Goal: Transaction & Acquisition: Obtain resource

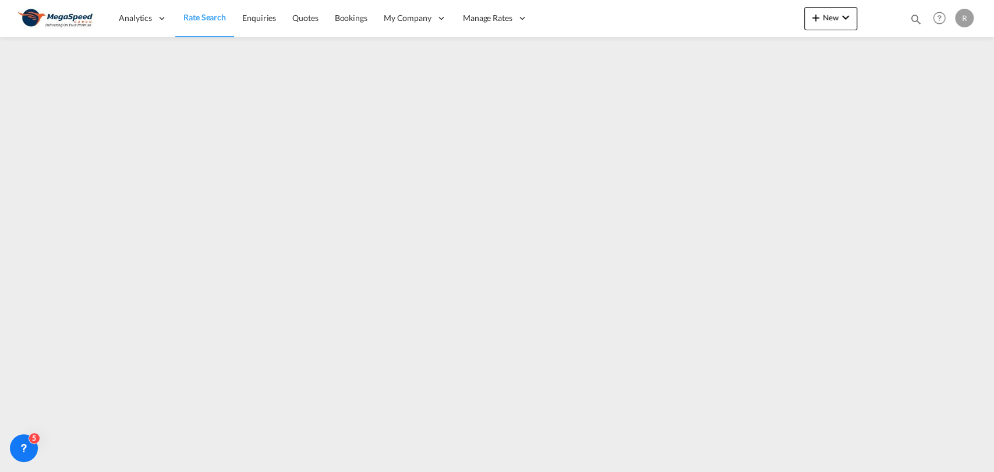
click at [186, 11] on link "Rate Search" at bounding box center [204, 18] width 59 height 38
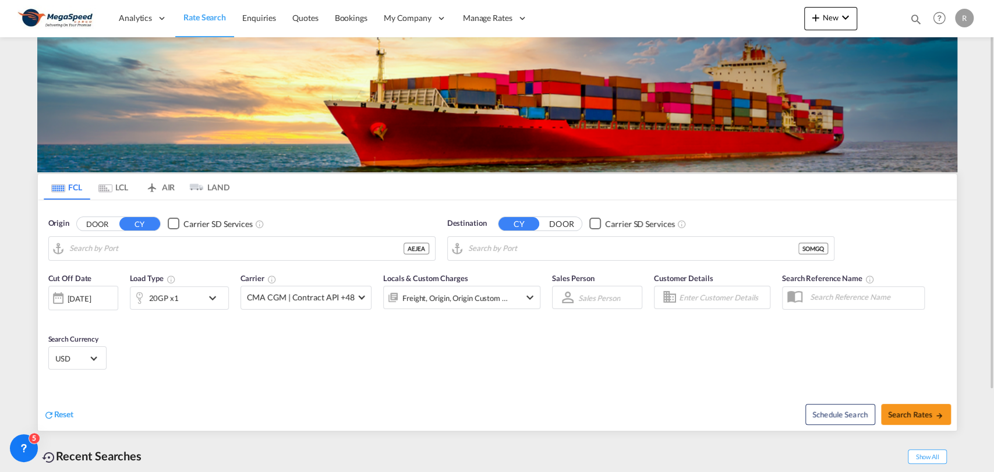
type input "[GEOGRAPHIC_DATA], [GEOGRAPHIC_DATA]"
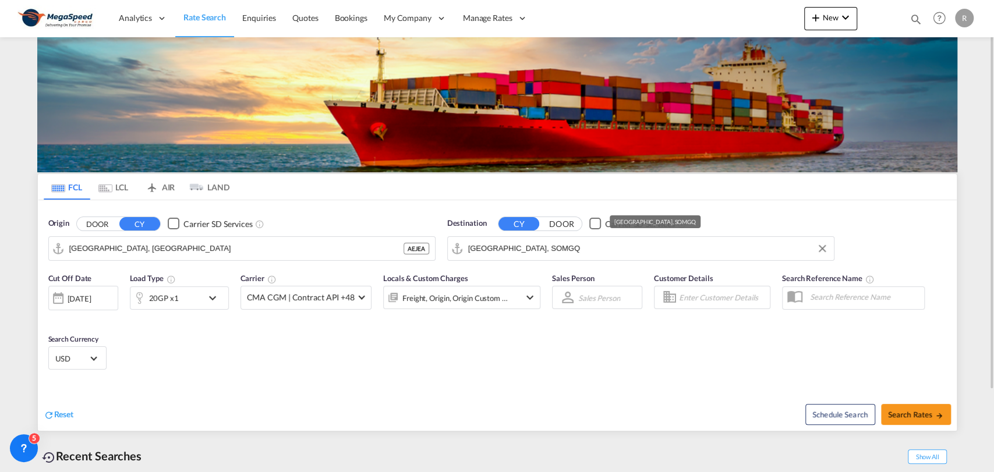
click at [513, 245] on input "[GEOGRAPHIC_DATA], SOMGQ" at bounding box center [648, 248] width 360 height 17
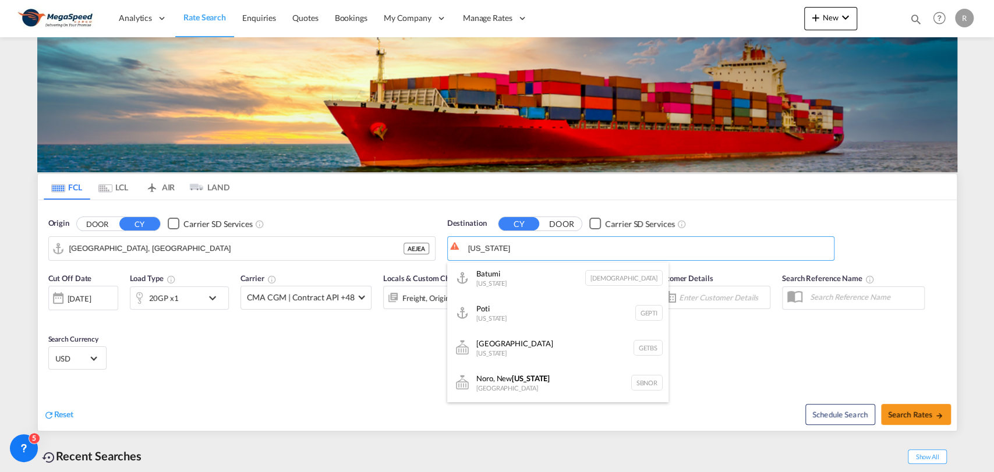
scroll to position [91, 0]
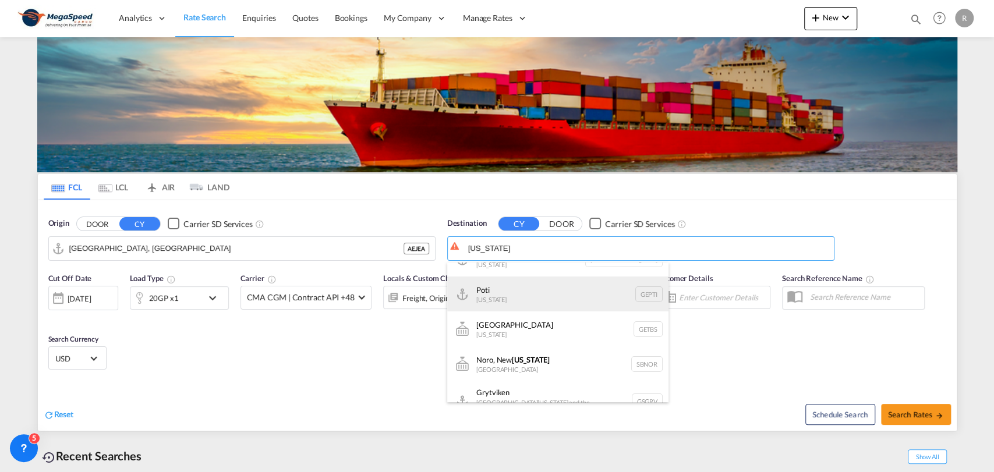
click at [569, 299] on div "Poti [US_STATE] GEPTI" at bounding box center [557, 294] width 221 height 35
type input "Poti, GEPTI"
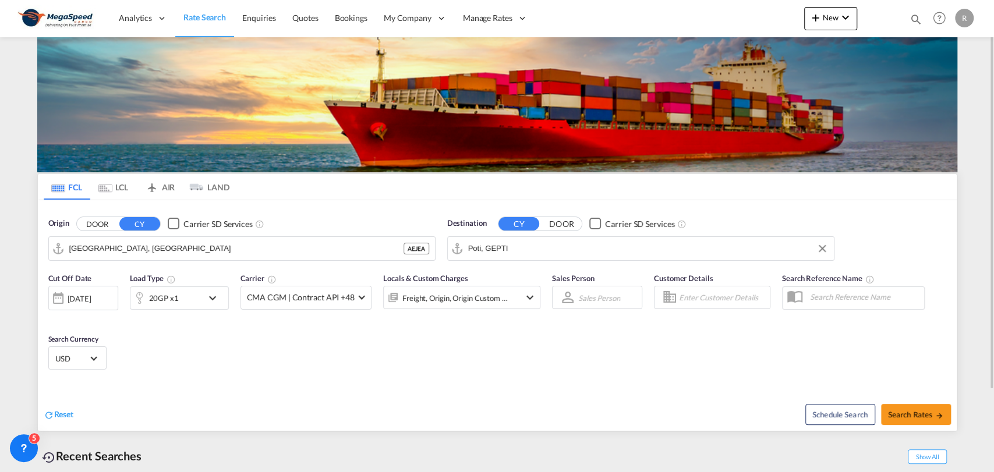
click at [206, 291] on md-icon "icon-chevron-down" at bounding box center [216, 298] width 20 height 14
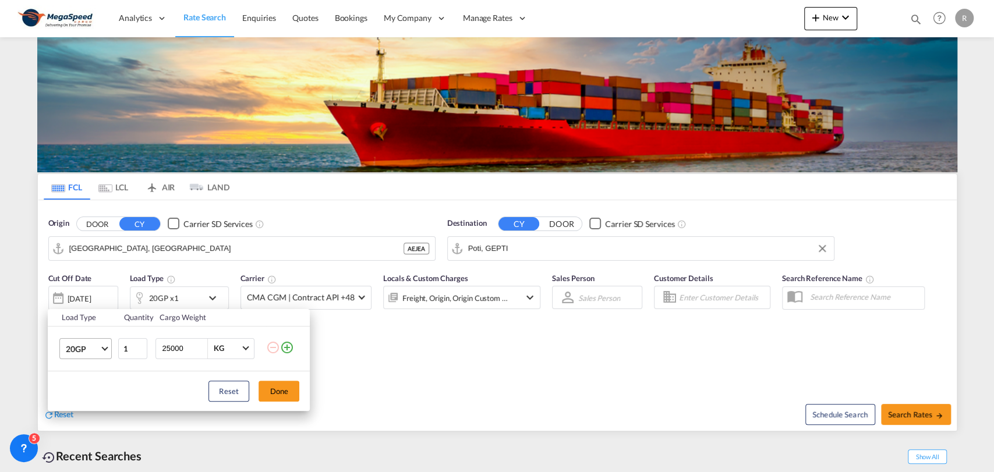
click at [90, 350] on span "20GP" at bounding box center [83, 349] width 34 height 12
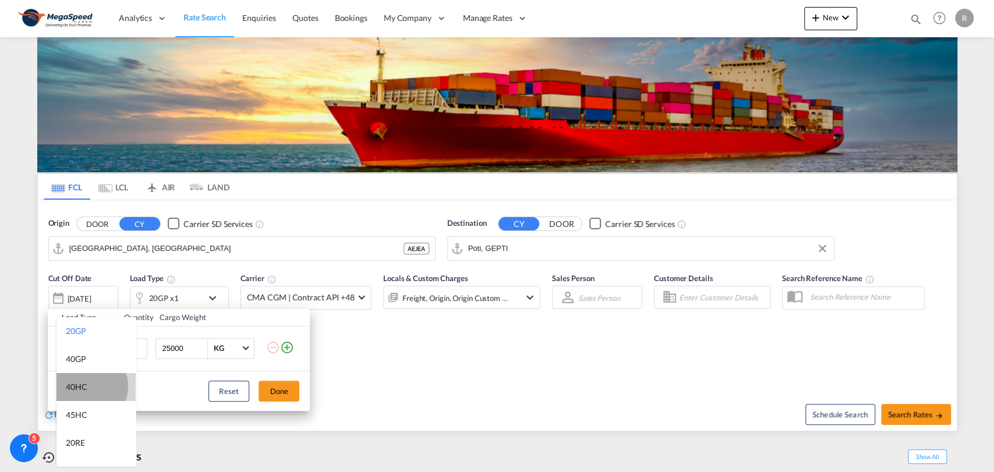
click at [82, 387] on div "40HC" at bounding box center [77, 387] width 22 height 12
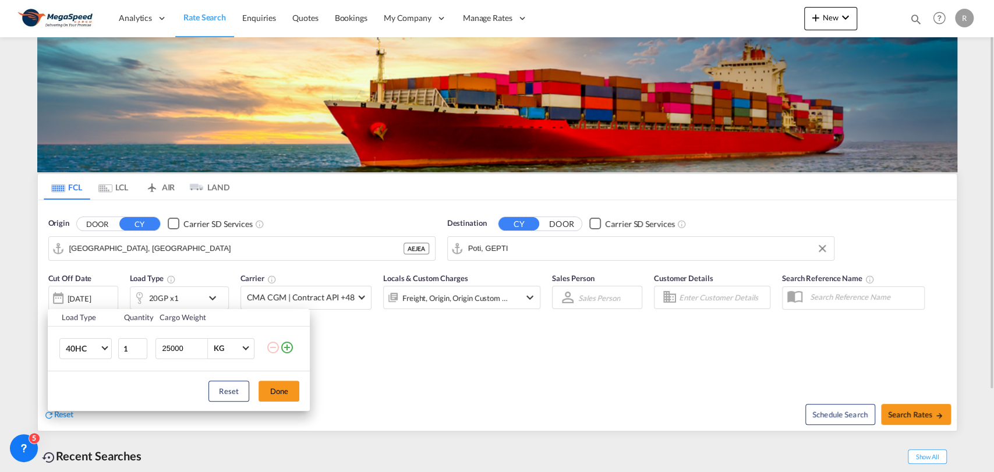
click at [274, 388] on button "Done" at bounding box center [278, 391] width 41 height 21
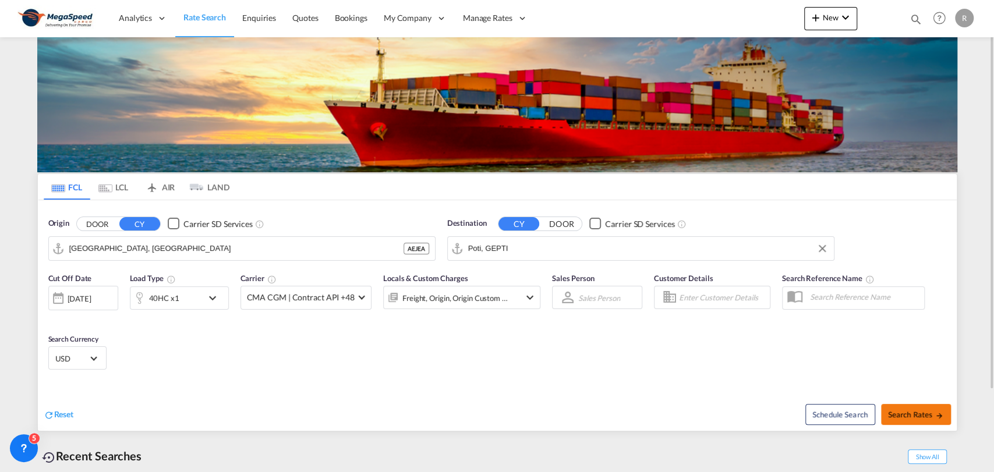
click at [918, 418] on span "Search Rates" at bounding box center [916, 414] width 56 height 9
type input "AEJEA to GEPTI / [DATE]"
